Goal: Task Accomplishment & Management: Manage account settings

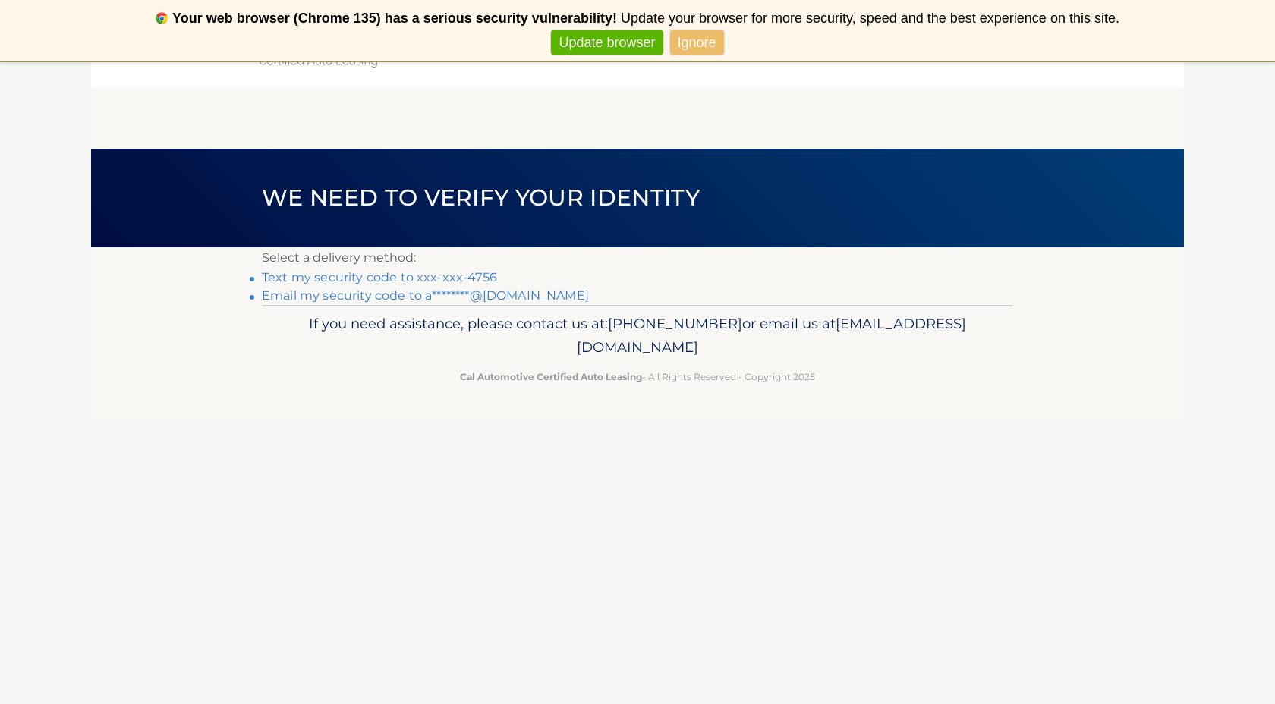
click at [455, 275] on link "Text my security code to xxx-xxx-4756" at bounding box center [379, 277] width 235 height 14
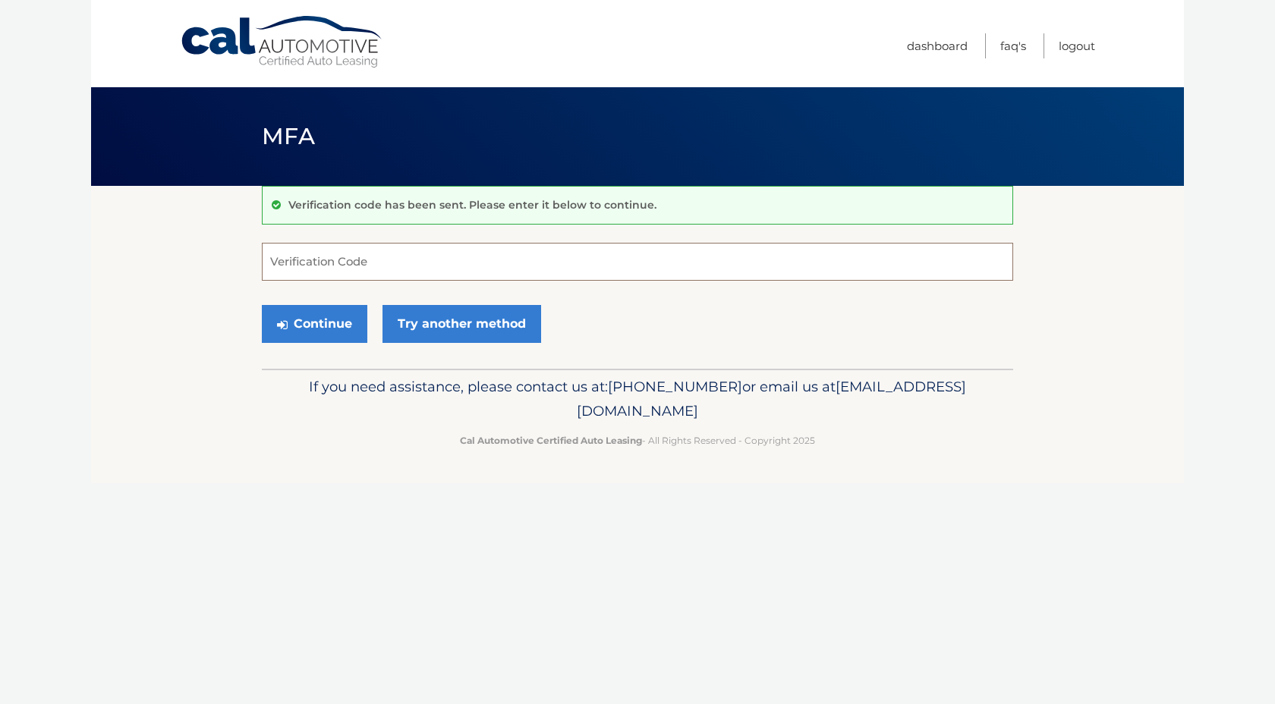
click at [467, 275] on input "Verification Code" at bounding box center [637, 262] width 751 height 38
click at [465, 274] on input "Verification Code" at bounding box center [637, 262] width 751 height 38
type input "359674"
click at [332, 315] on button "Continue" at bounding box center [314, 324] width 105 height 38
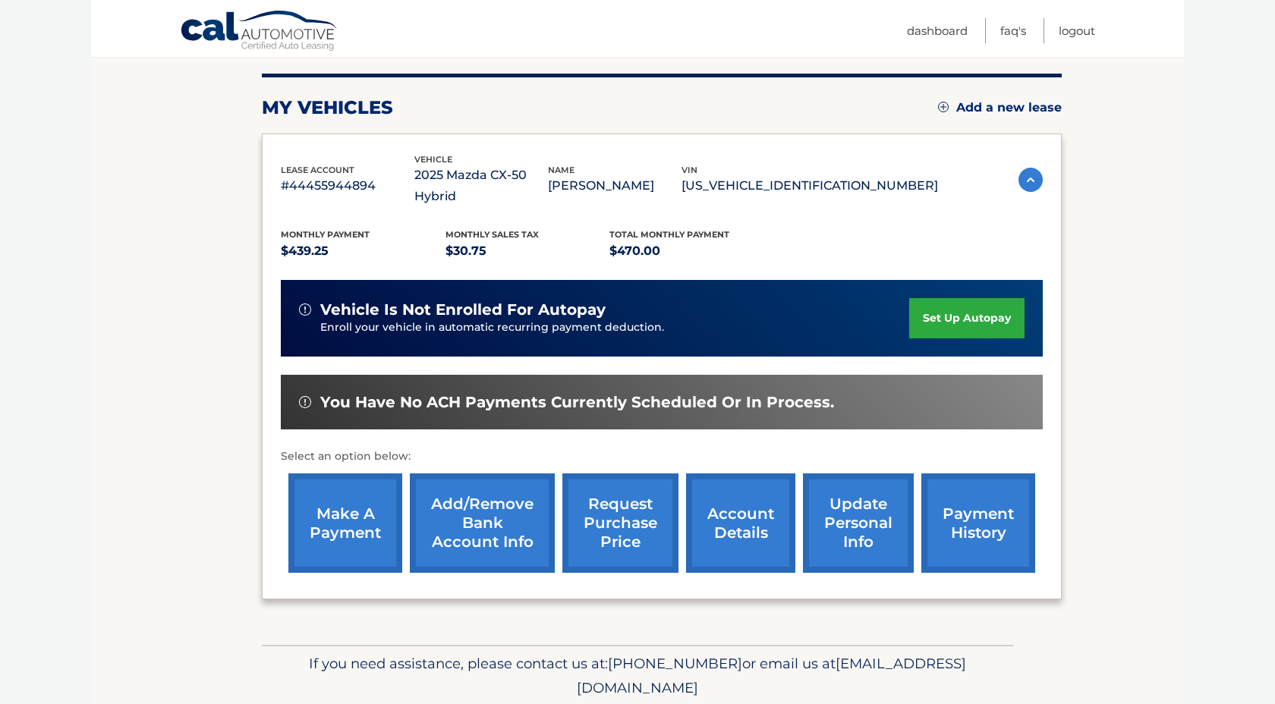
scroll to position [215, 0]
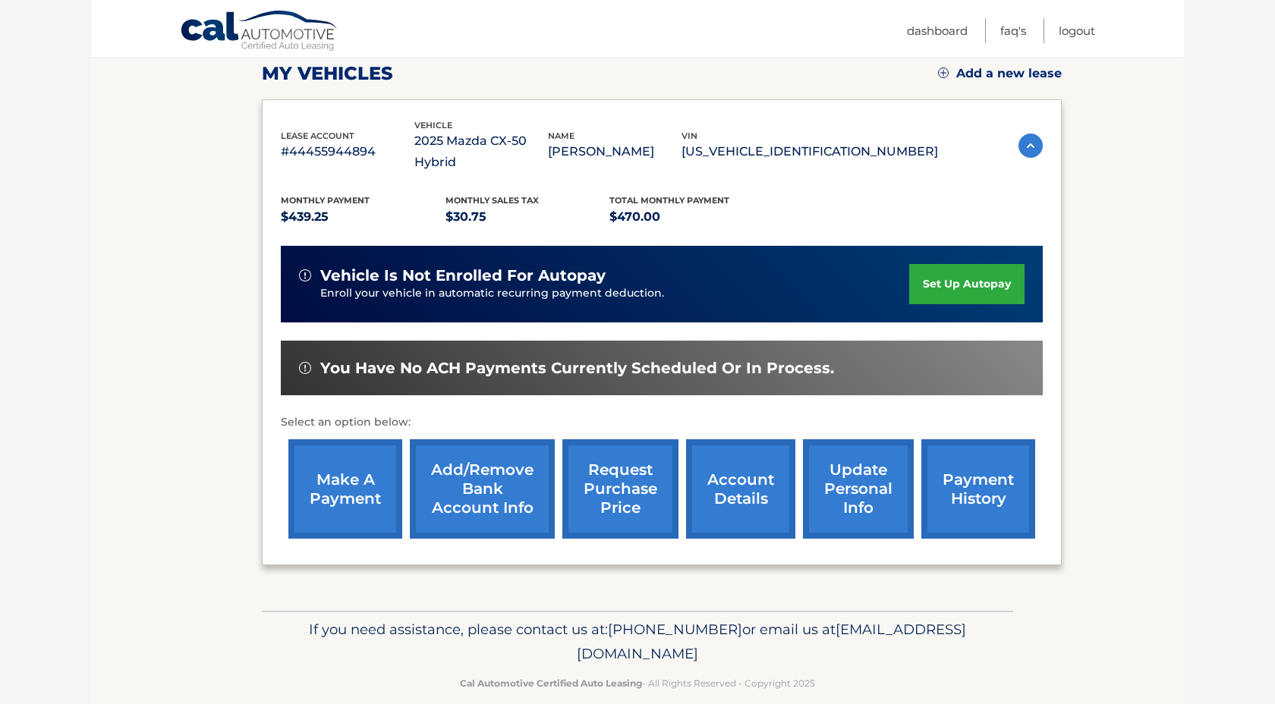
click at [974, 264] on link "set up autopay" at bounding box center [966, 284] width 115 height 40
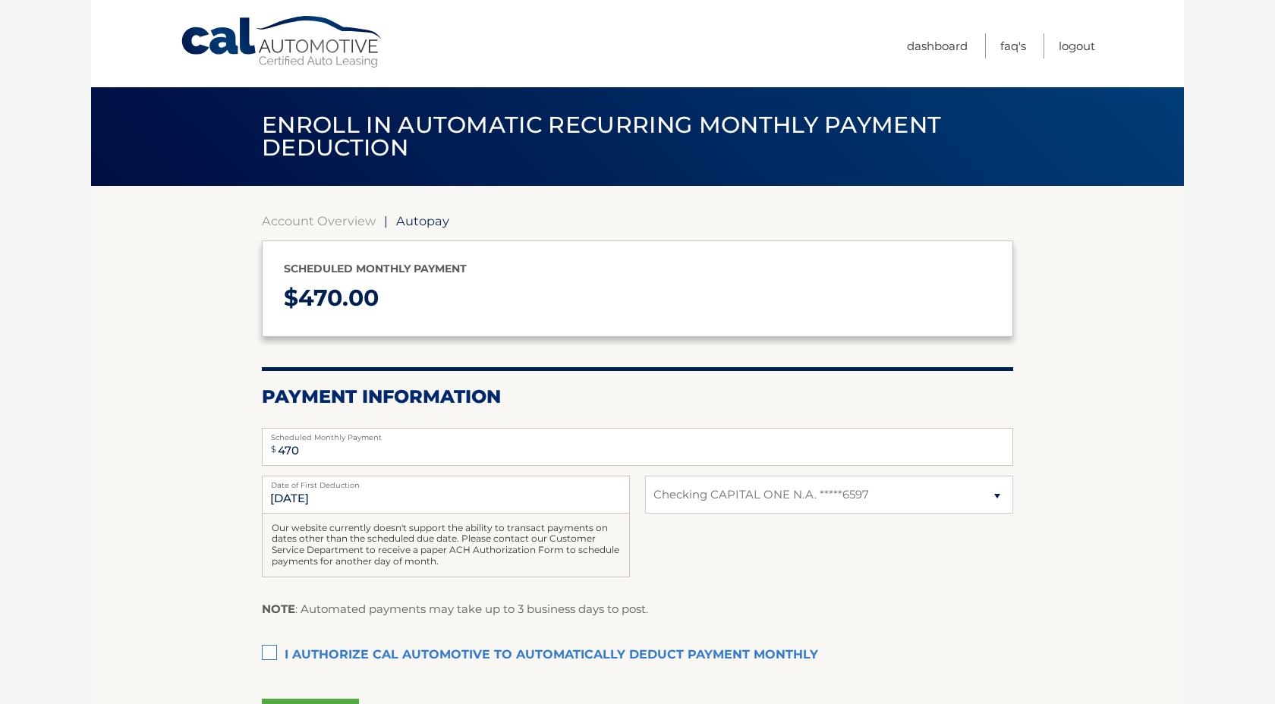
select select "ZDhmNTU3YzYtYmM3Yi00NmEwLTkzNTQtOWRlNDk2ZmJhMDFh"
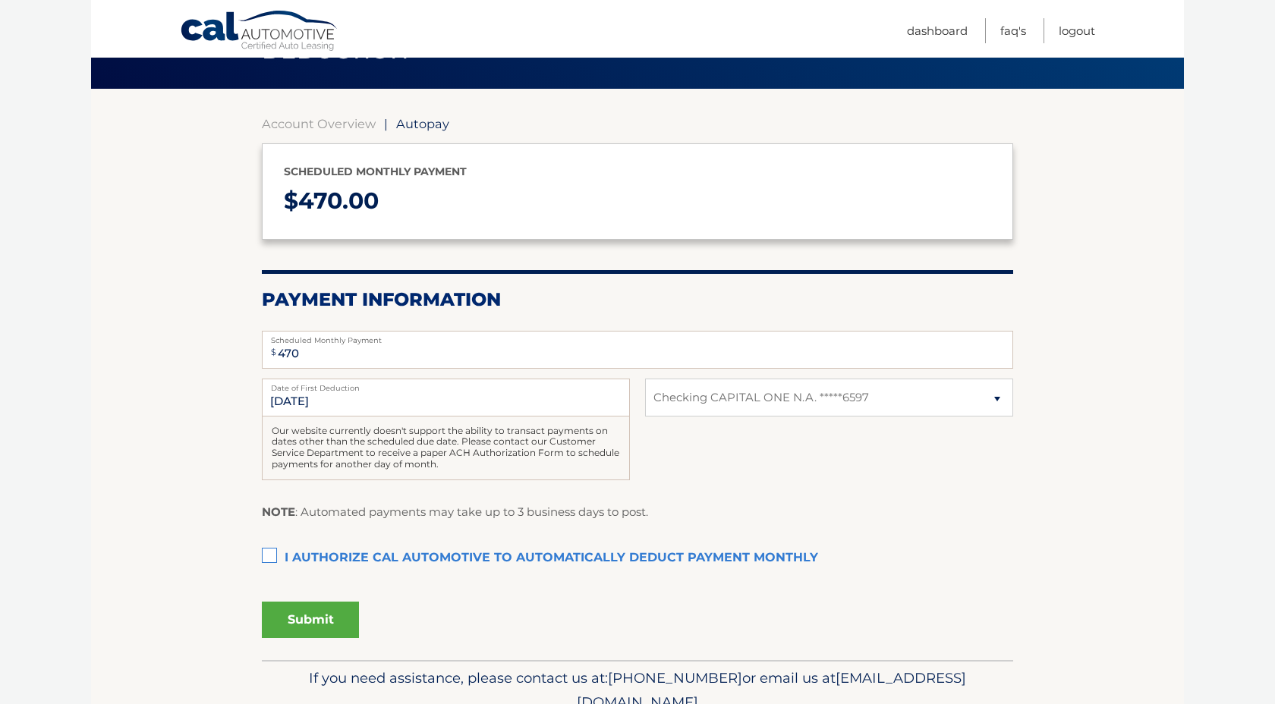
scroll to position [99, 0]
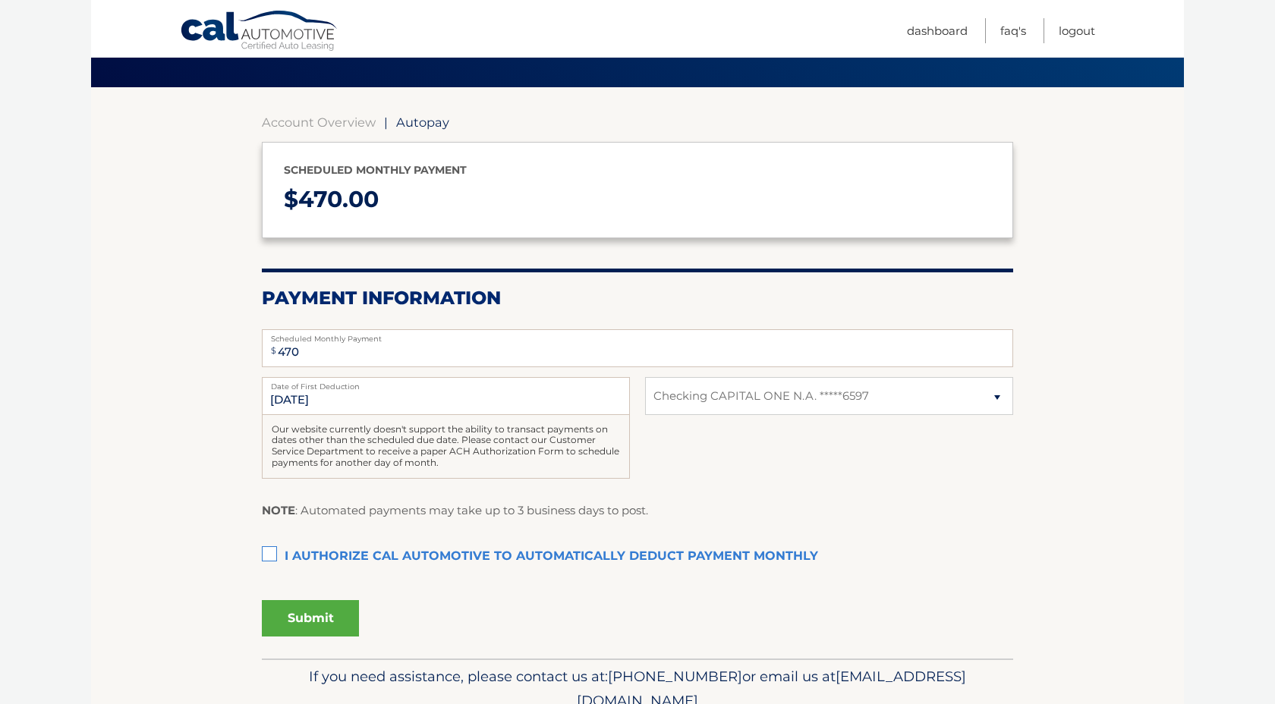
click at [276, 555] on label "I authorize cal automotive to automatically deduct payment monthly This checkbo…" at bounding box center [637, 557] width 751 height 30
click at [0, 0] on input "I authorize cal automotive to automatically deduct payment monthly This checkbo…" at bounding box center [0, 0] width 0 height 0
click at [329, 620] on button "Submit" at bounding box center [310, 618] width 97 height 36
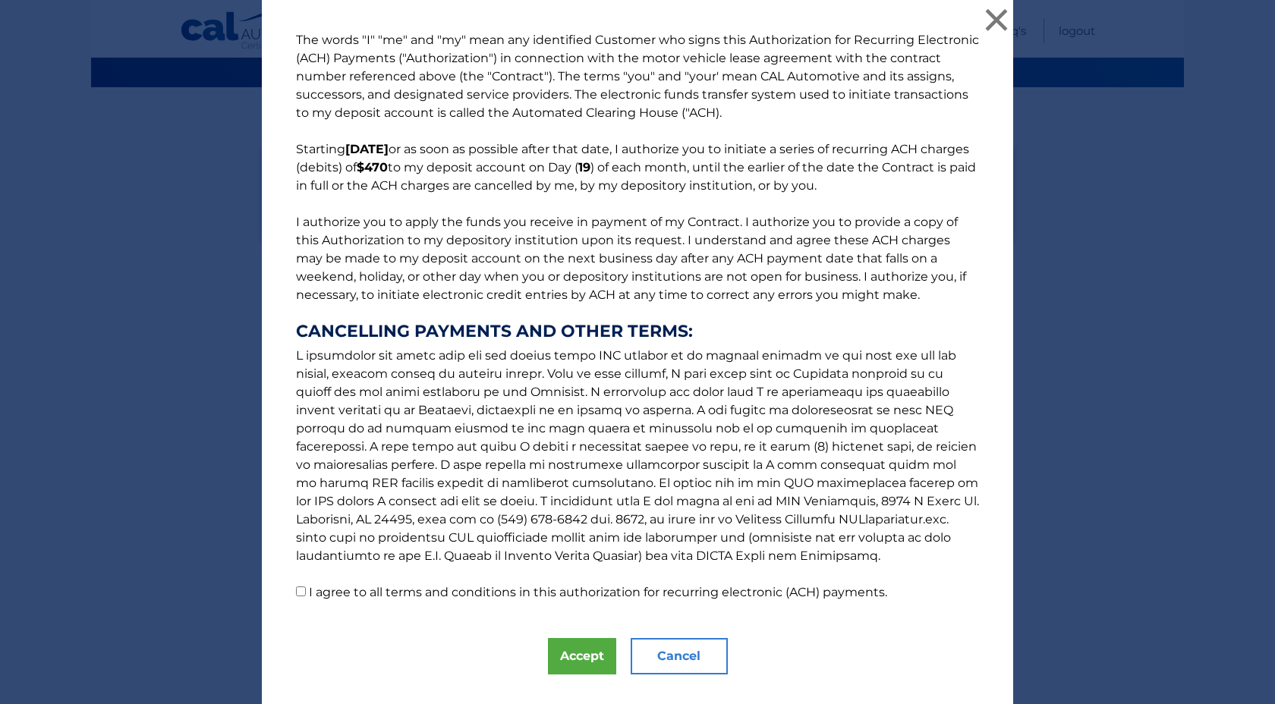
click at [478, 596] on label "I agree to all terms and conditions in this authorization for recurring electro…" at bounding box center [598, 592] width 578 height 14
click at [306, 596] on input "I agree to all terms and conditions in this authorization for recurring electro…" at bounding box center [301, 592] width 10 height 10
checkbox input "true"
click at [571, 654] on button "Accept" at bounding box center [582, 656] width 68 height 36
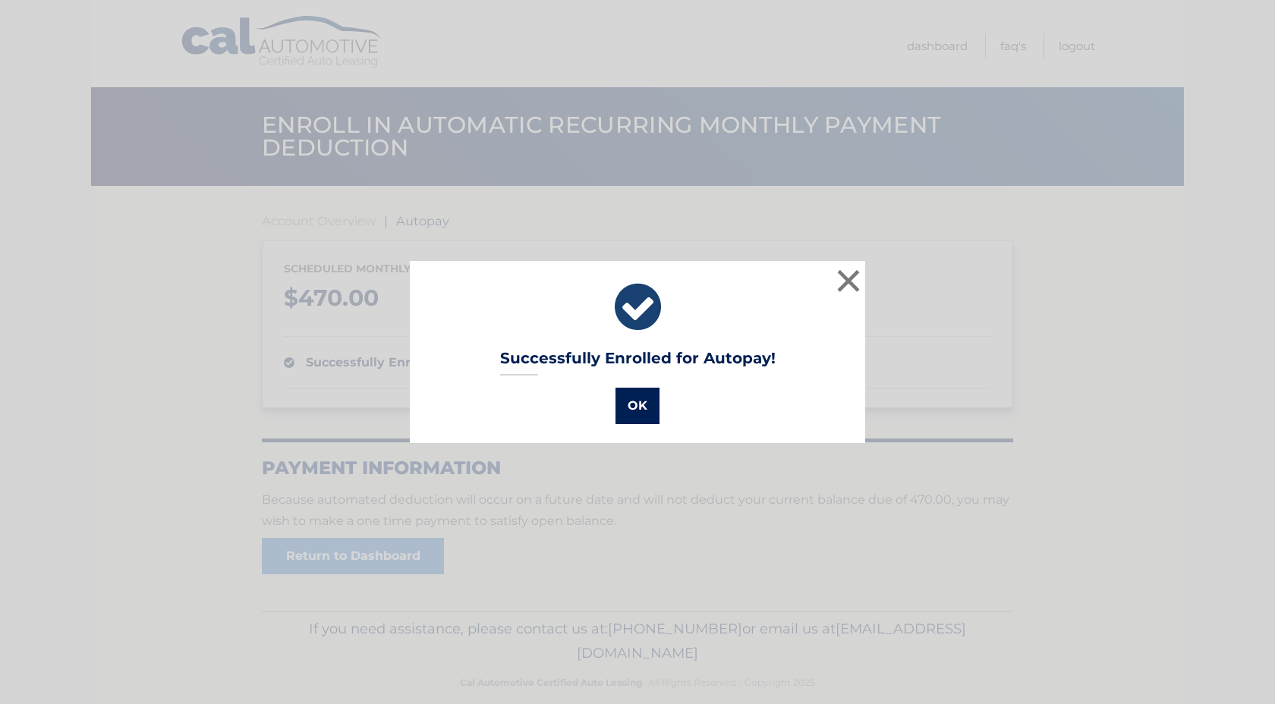
click at [640, 400] on button "OK" at bounding box center [637, 406] width 44 height 36
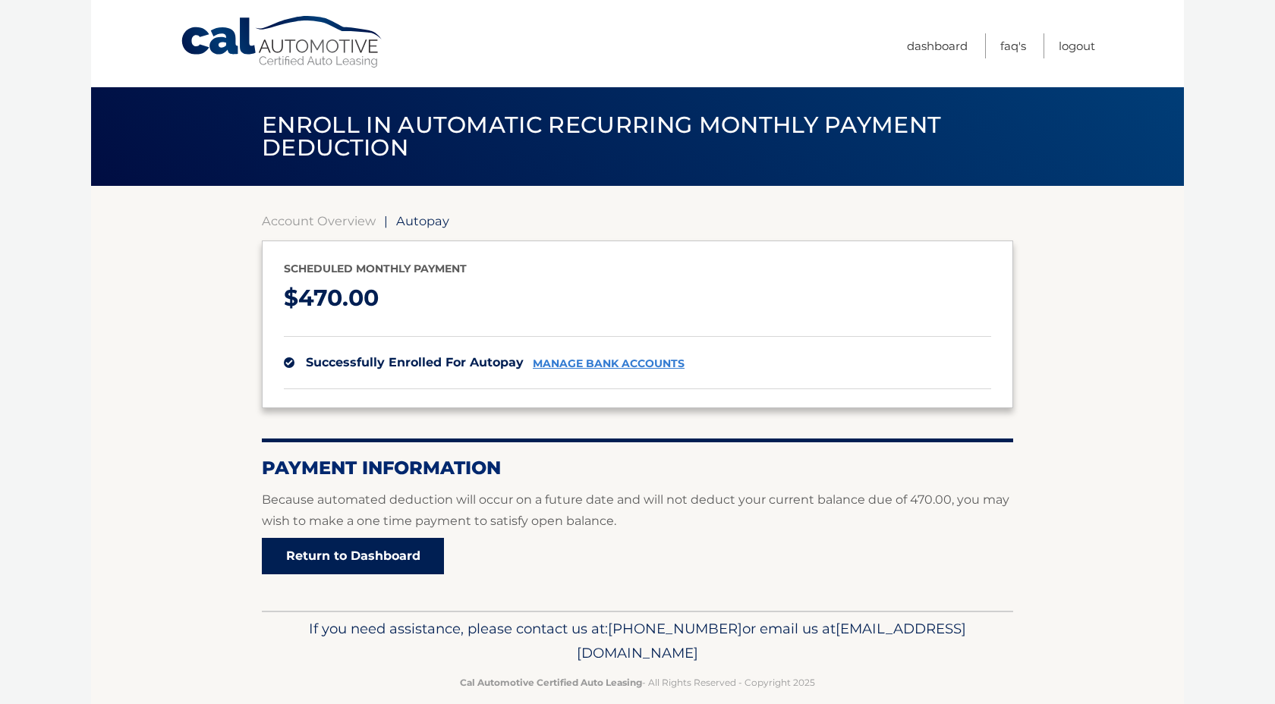
click at [375, 557] on link "Return to Dashboard" at bounding box center [353, 556] width 182 height 36
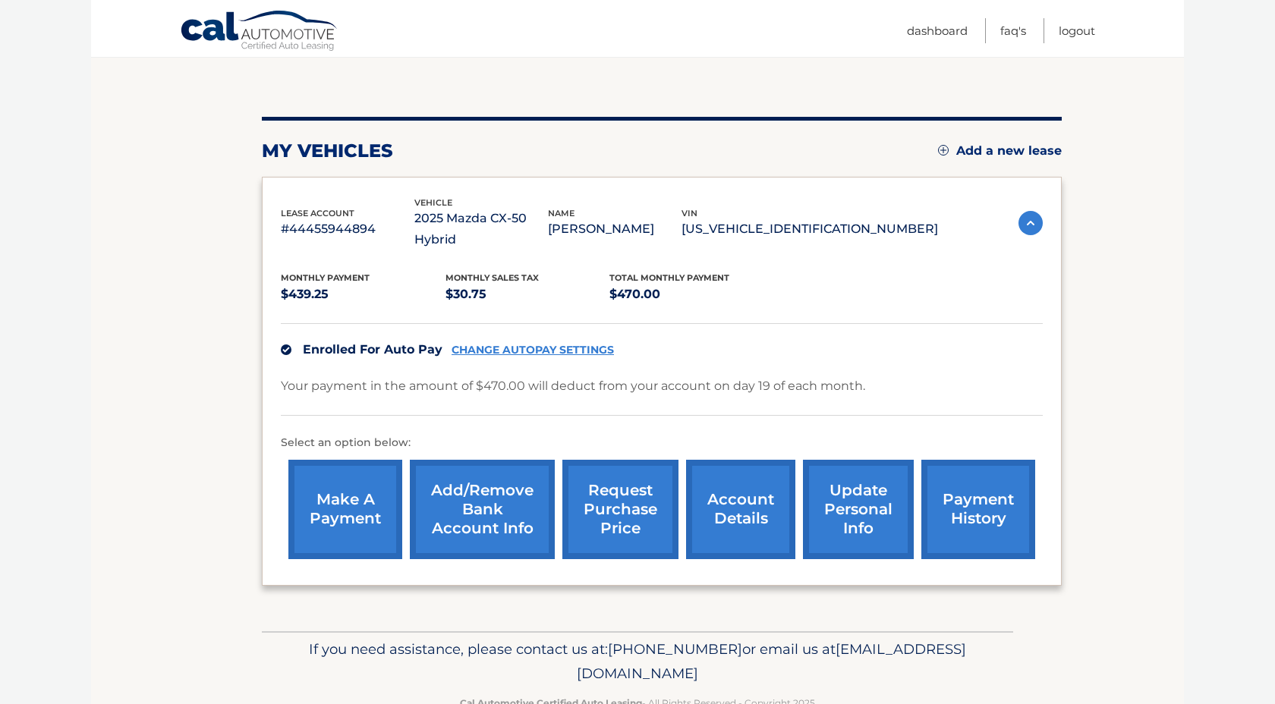
scroll to position [158, 0]
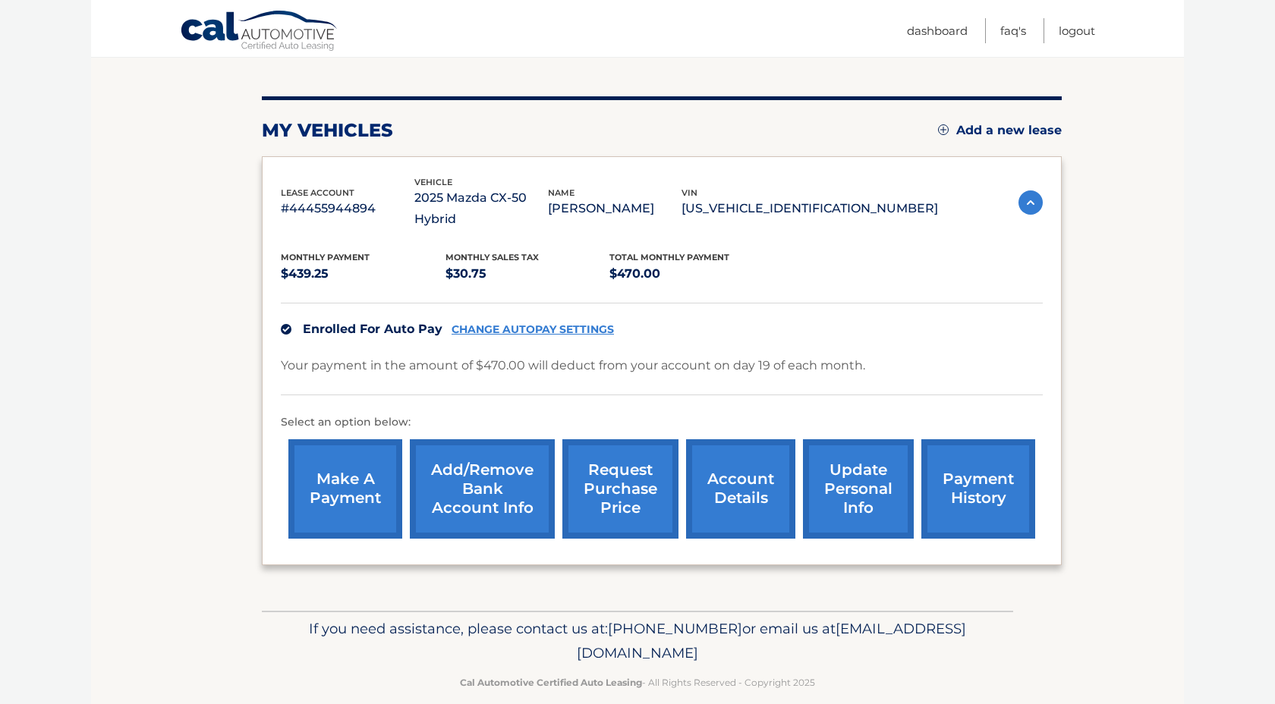
click at [752, 469] on link "account details" at bounding box center [740, 488] width 109 height 99
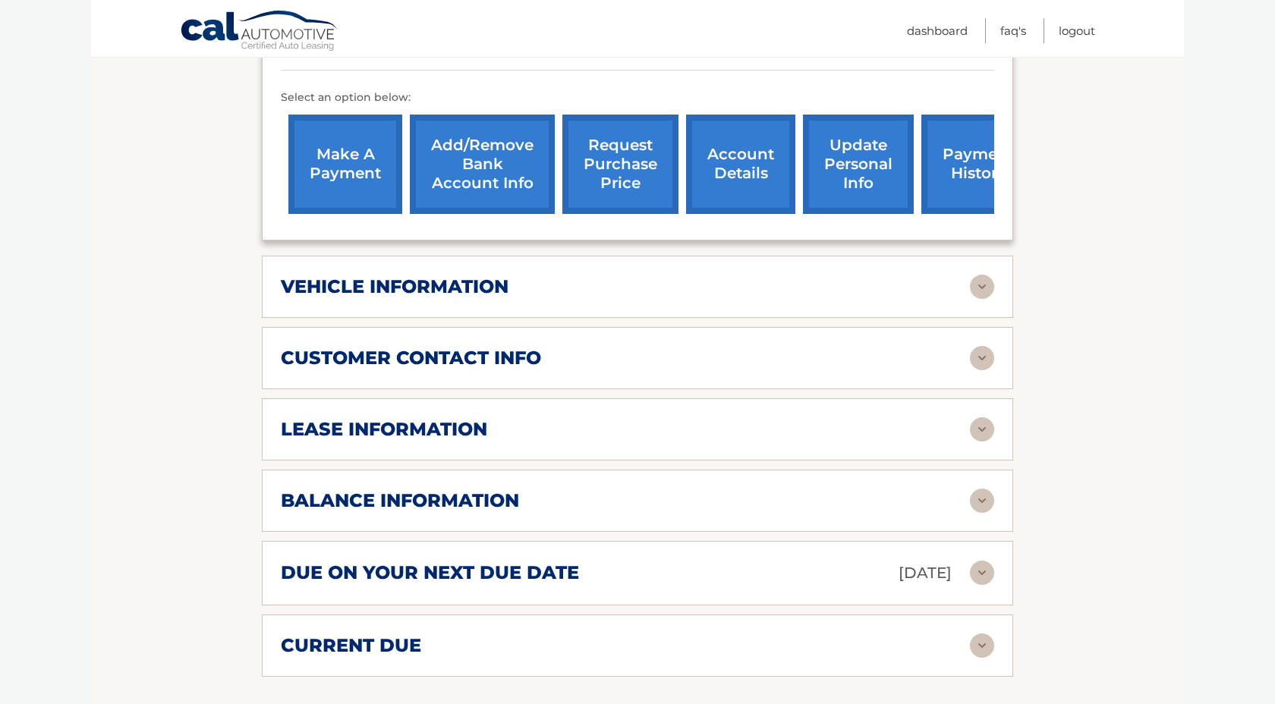
scroll to position [533, 0]
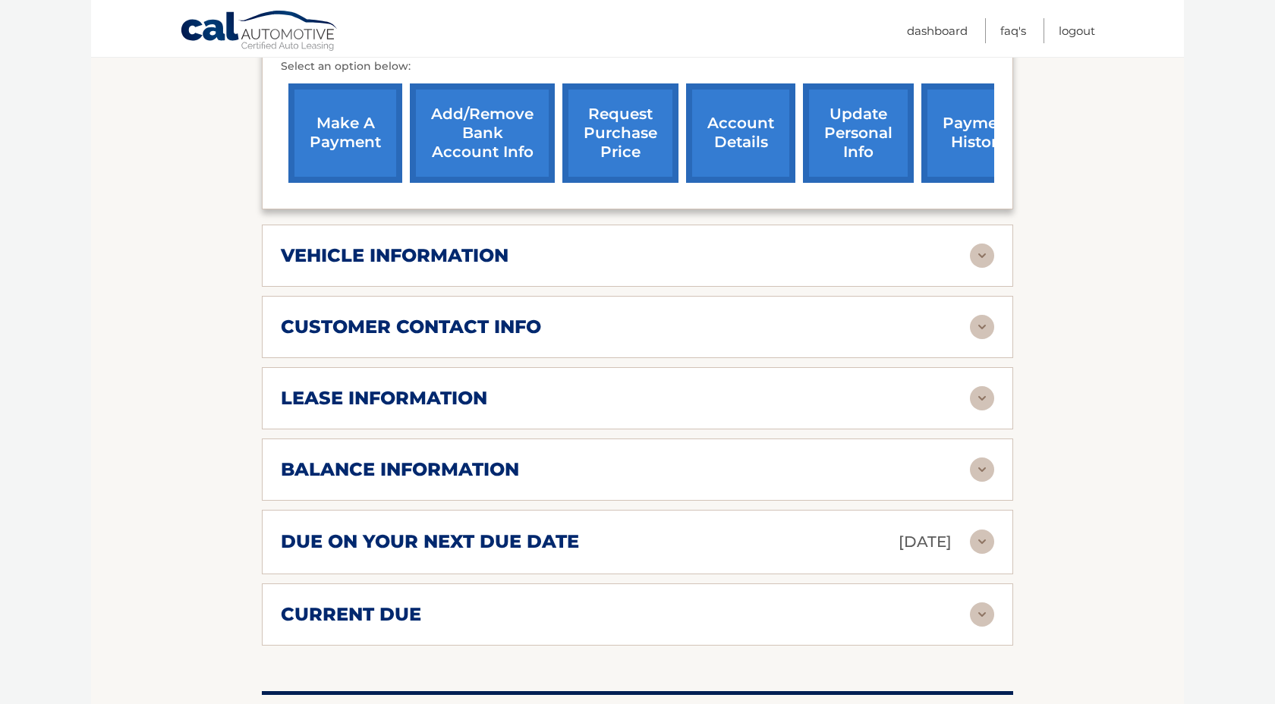
click at [752, 599] on div "current due Late Charges $0.00 Miscelleneous Charges* $0.00 Sales Tax $0.00 pay…" at bounding box center [637, 615] width 751 height 62
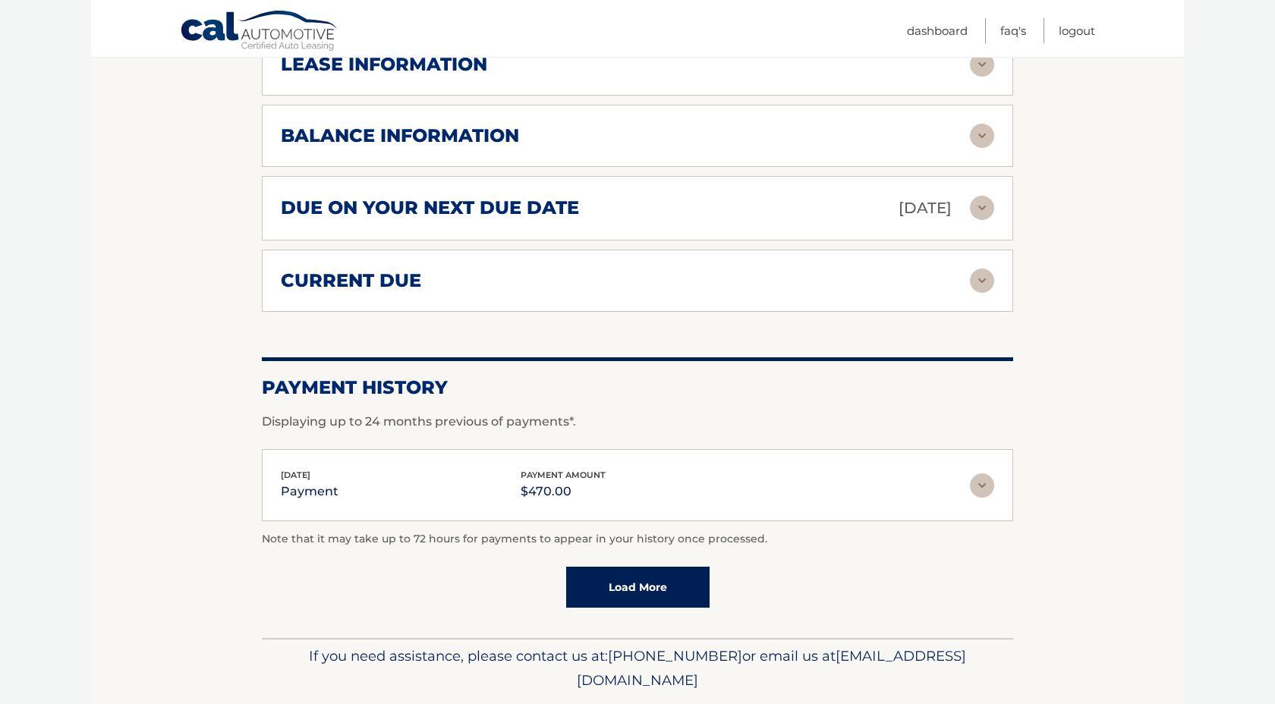
scroll to position [868, 0]
click at [783, 481] on div "Jul 21, 2025 payment payment amount $470.00" at bounding box center [625, 484] width 689 height 34
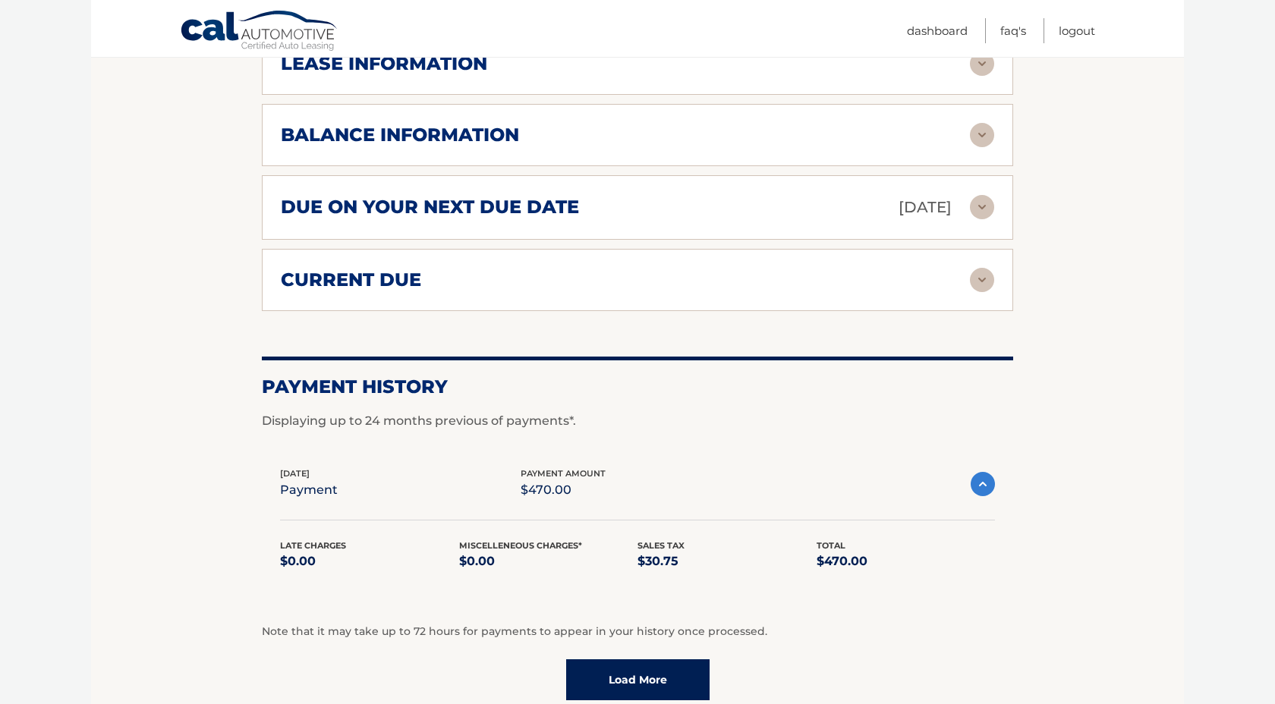
click at [637, 137] on div "balance information" at bounding box center [625, 135] width 689 height 23
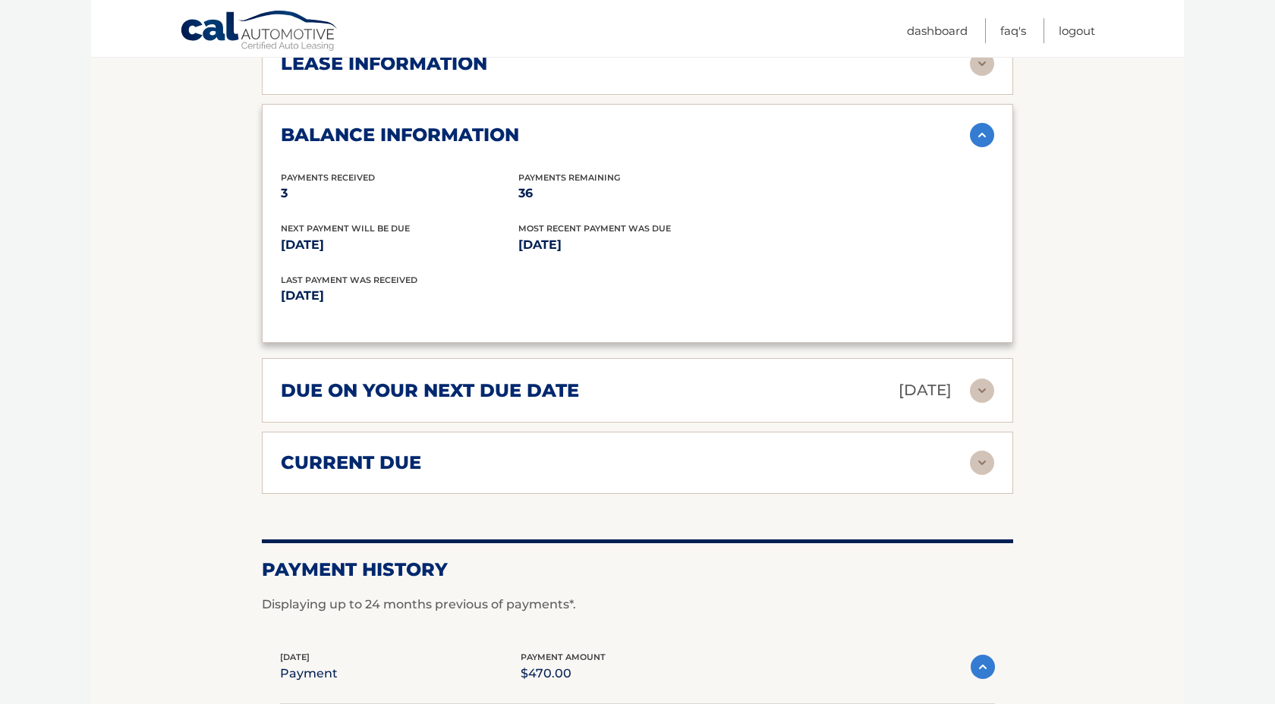
click at [661, 454] on div "current due" at bounding box center [625, 462] width 689 height 23
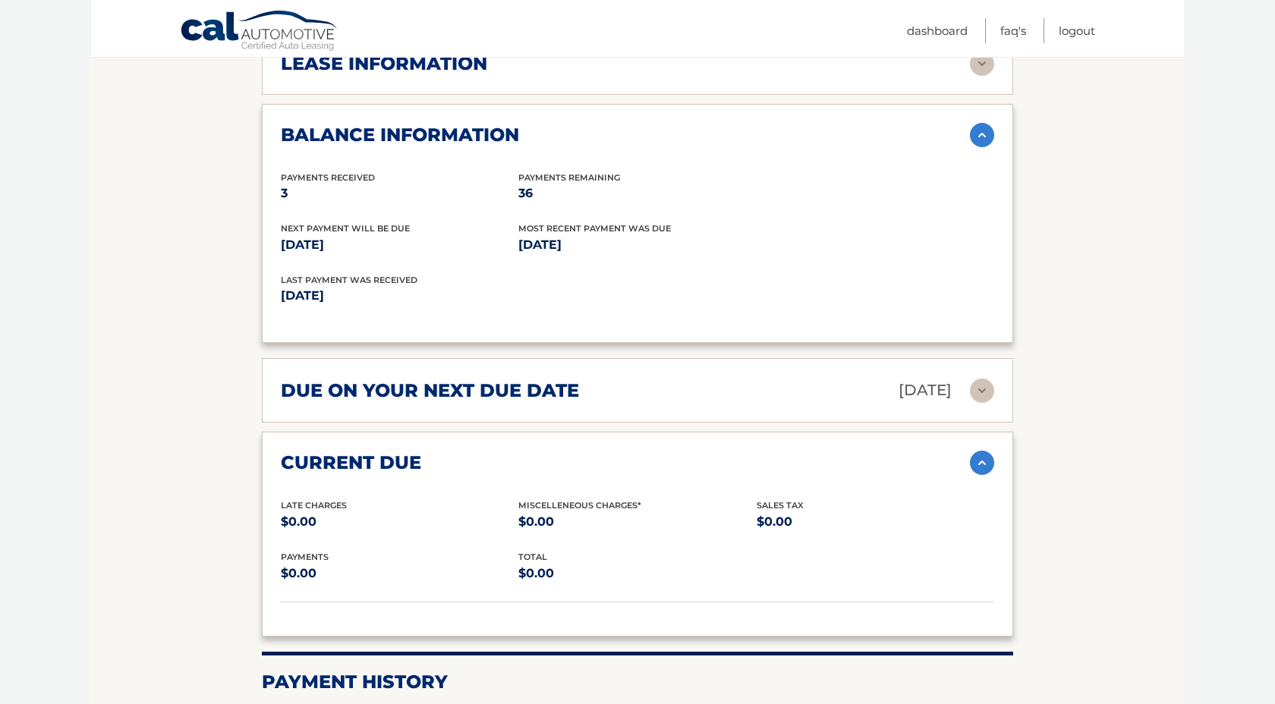
click at [665, 459] on div "current due" at bounding box center [625, 462] width 689 height 23
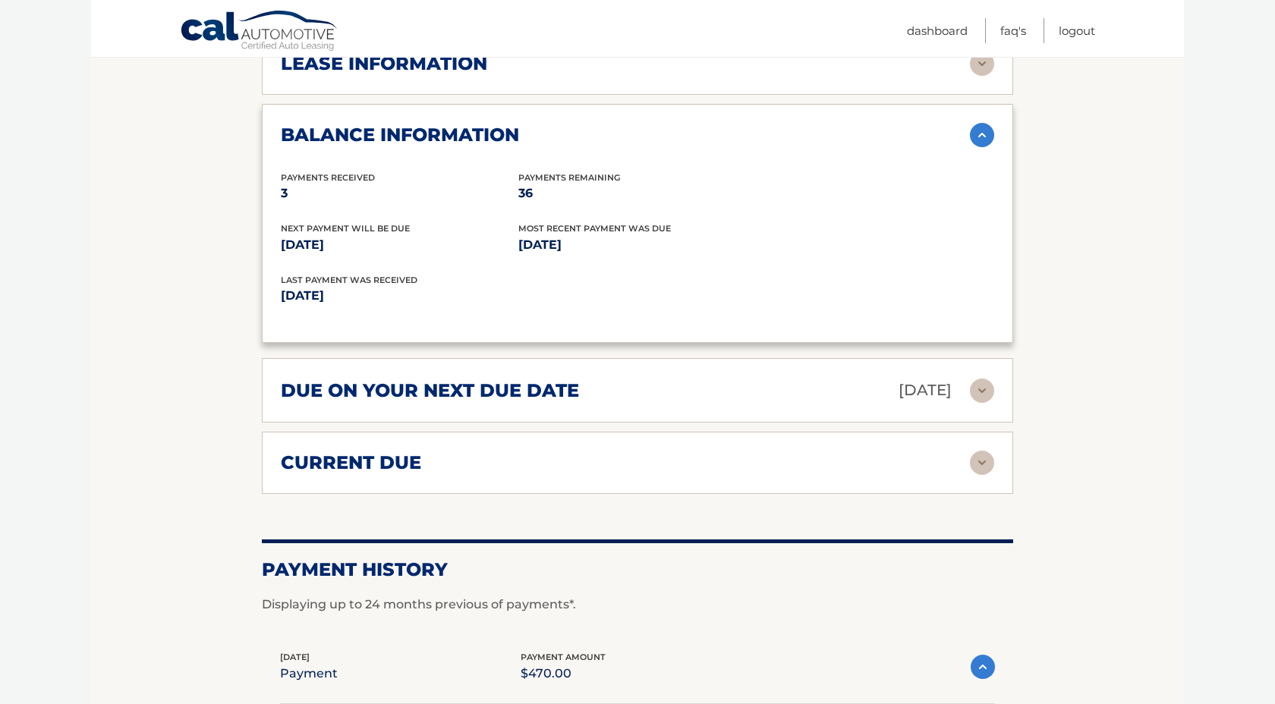
click at [624, 389] on div "due on your next due date Sep 19, 2025" at bounding box center [625, 390] width 689 height 27
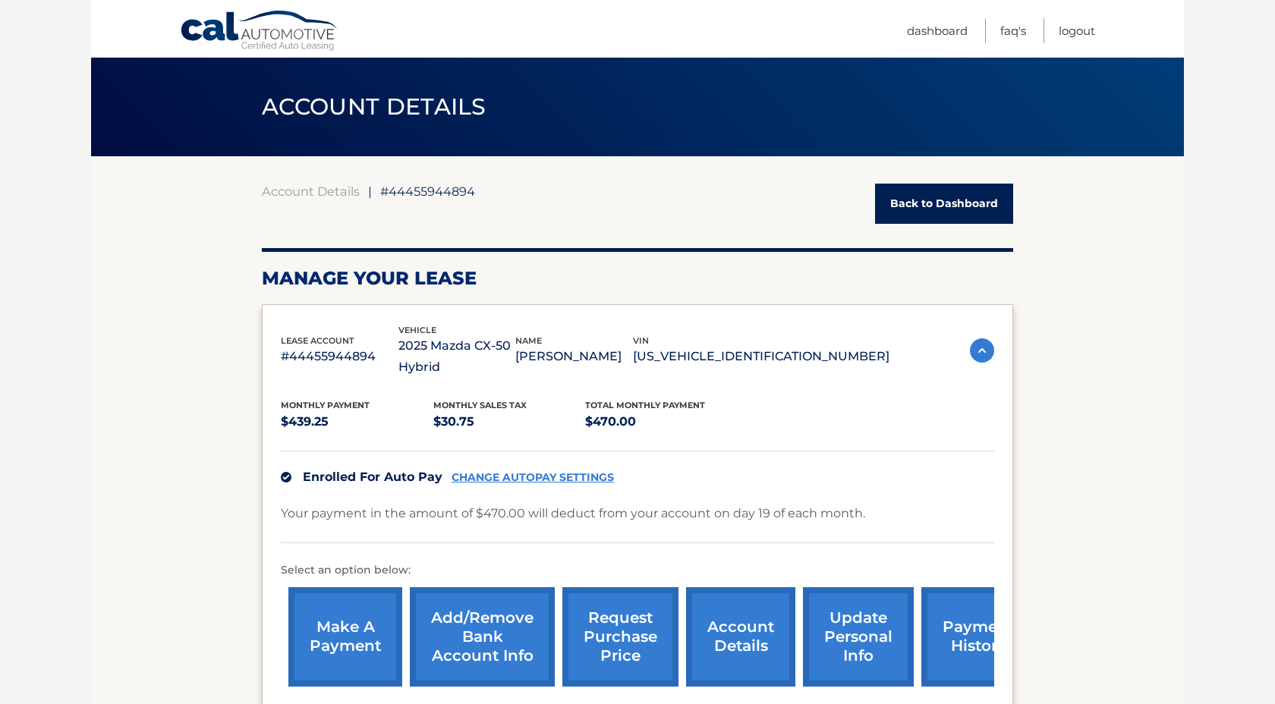
scroll to position [0, 0]
